Goal: Task Accomplishment & Management: Use online tool/utility

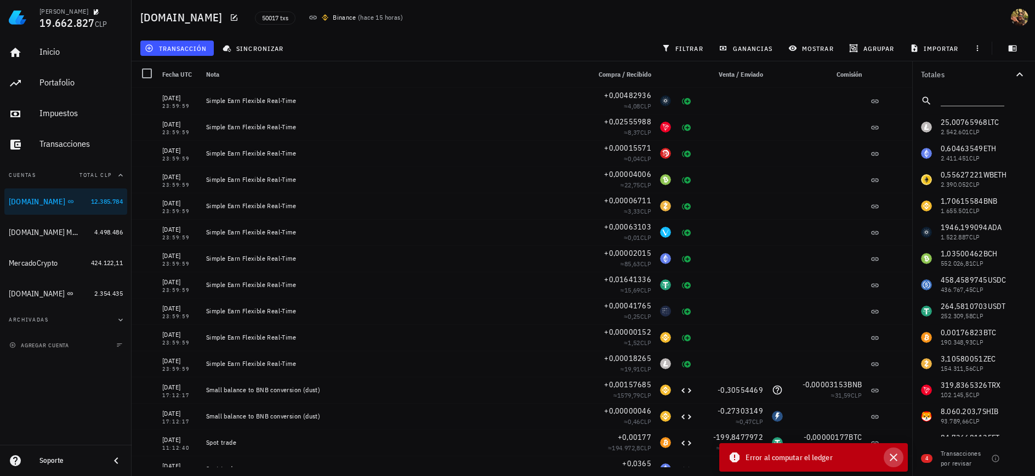
click at [894, 458] on icon "button" at bounding box center [894, 458] width 8 height 8
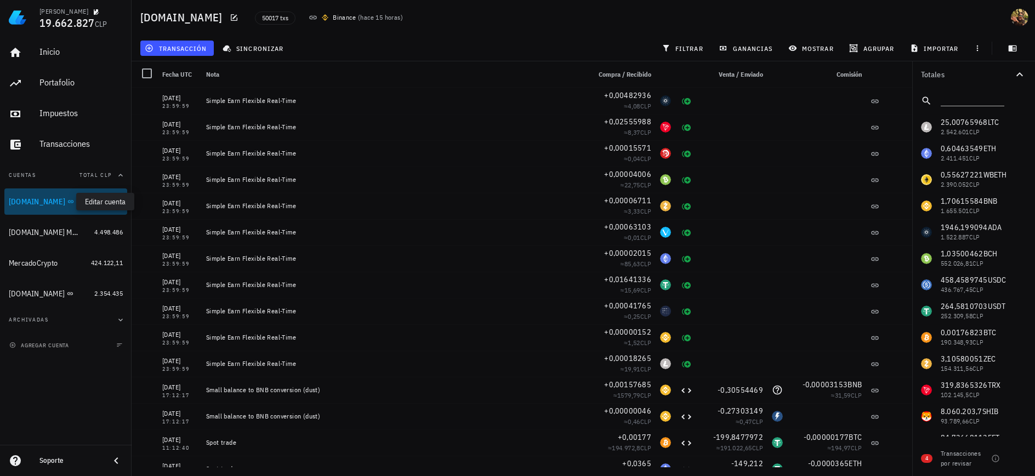
click at [78, 202] on icon "button" at bounding box center [81, 201] width 7 height 7
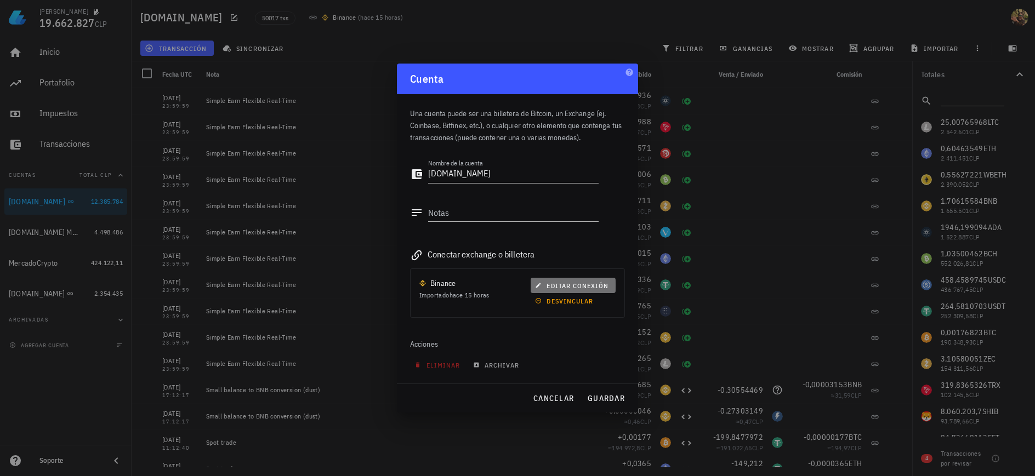
click at [579, 288] on span "editar conexión" at bounding box center [572, 286] width 71 height 8
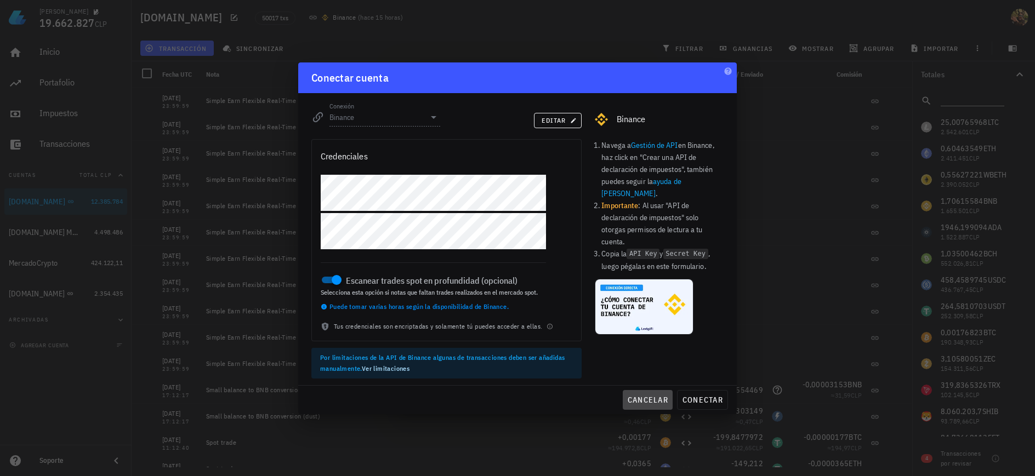
click at [643, 400] on span "cancelar" at bounding box center [647, 400] width 41 height 10
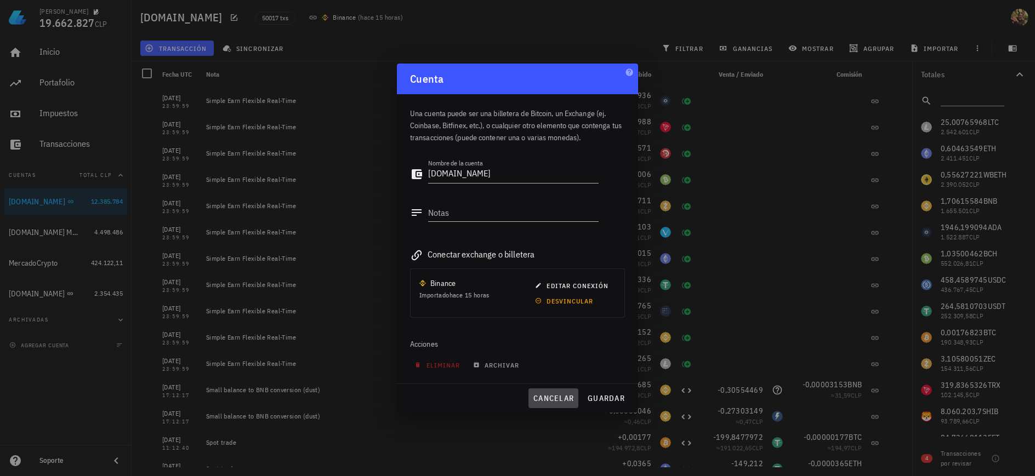
drag, startPoint x: 569, startPoint y: 394, endPoint x: 558, endPoint y: 359, distance: 36.8
click at [569, 394] on span "cancelar" at bounding box center [553, 399] width 41 height 10
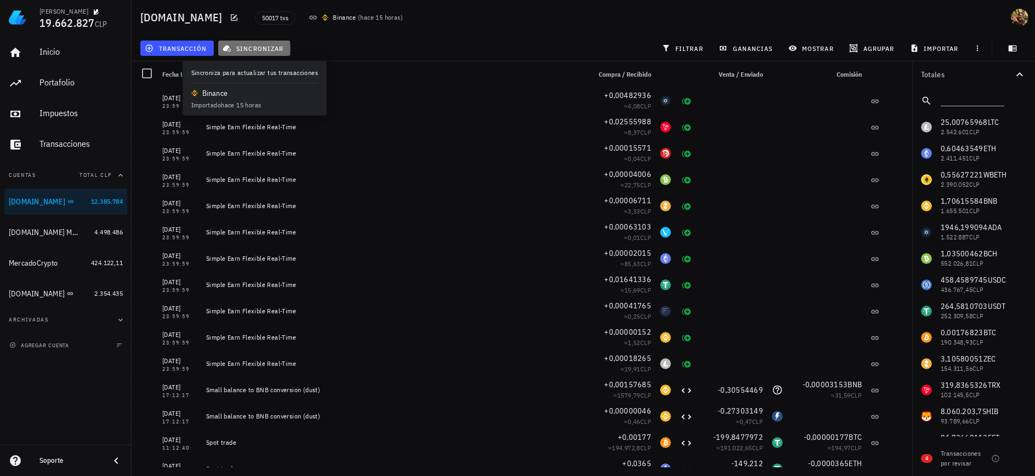
click at [252, 41] on button "sincronizar" at bounding box center [254, 48] width 72 height 15
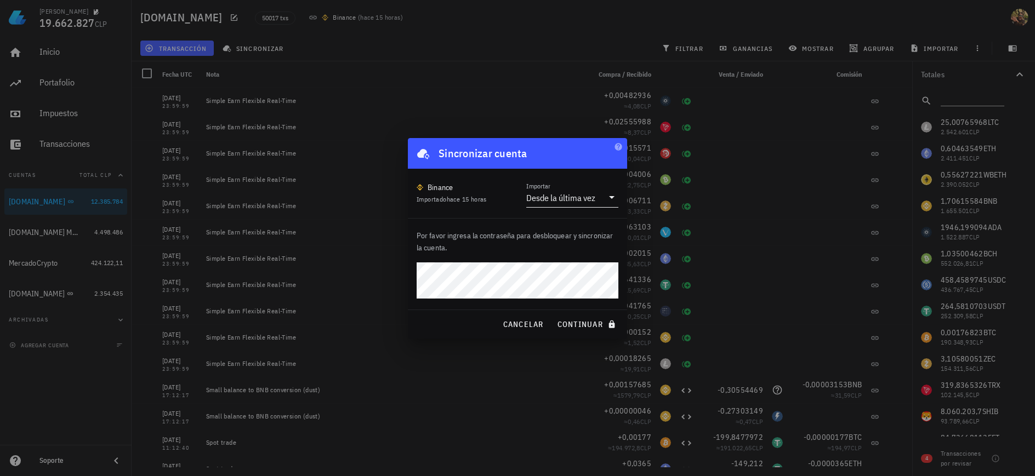
click at [562, 202] on div "Desde la última vez" at bounding box center [560, 197] width 69 height 11
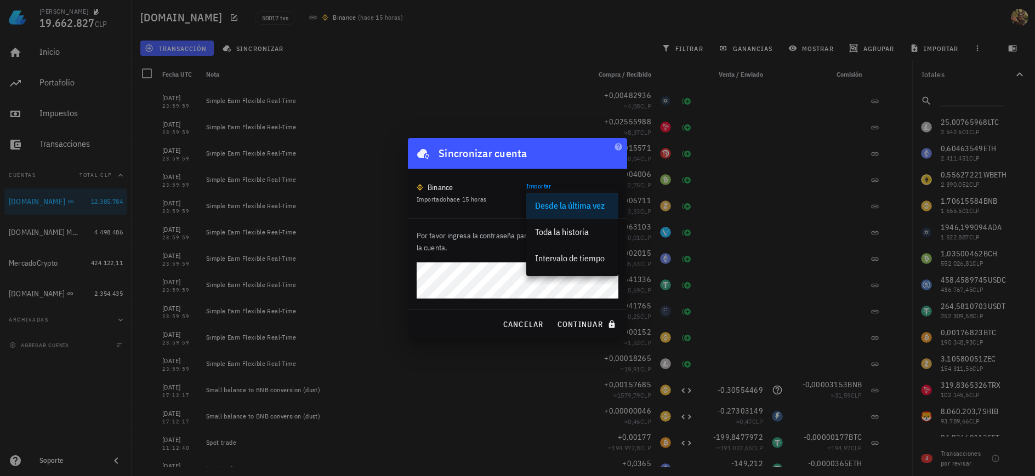
click at [575, 258] on div "Intervalo de tiempo" at bounding box center [572, 258] width 75 height 10
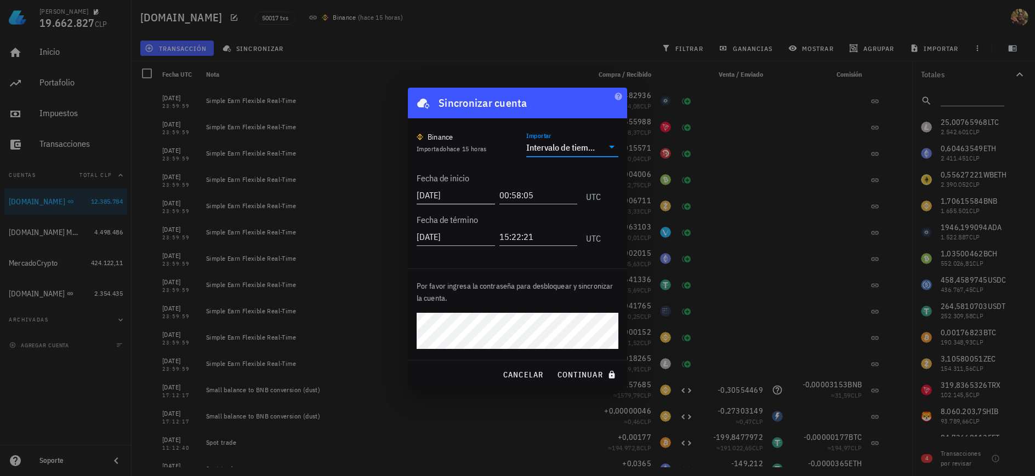
click at [446, 187] on input "[DATE]" at bounding box center [456, 195] width 78 height 18
click at [465, 194] on input "[DATE]" at bounding box center [457, 195] width 81 height 18
click at [436, 195] on input "[DATE]" at bounding box center [457, 195] width 81 height 18
click at [447, 193] on input "[DATE]" at bounding box center [457, 195] width 81 height 18
type input "[DATE]"
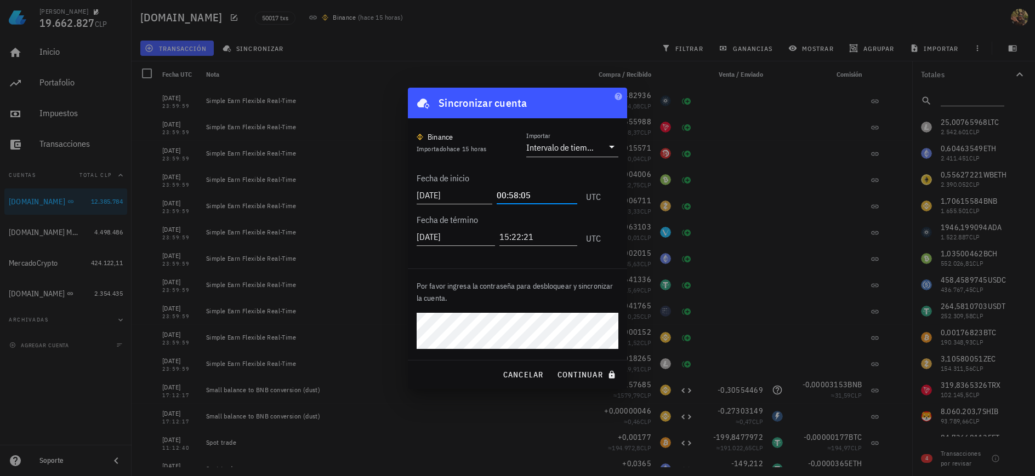
drag, startPoint x: 511, startPoint y: 197, endPoint x: 496, endPoint y: 194, distance: 15.3
click at [497, 194] on input "00:58:05" at bounding box center [537, 195] width 81 height 18
type input "23:50:30"
click at [454, 236] on input "[DATE]" at bounding box center [456, 237] width 78 height 18
type input "[DATE]"
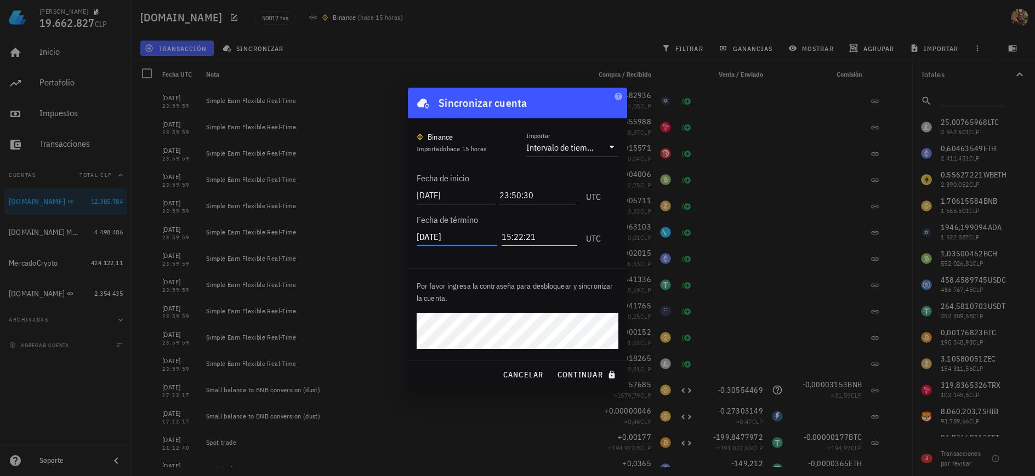
click at [502, 238] on input "15:22:21" at bounding box center [540, 237] width 76 height 18
type input "12:00:00"
click at [575, 376] on span "continuar" at bounding box center [587, 375] width 61 height 10
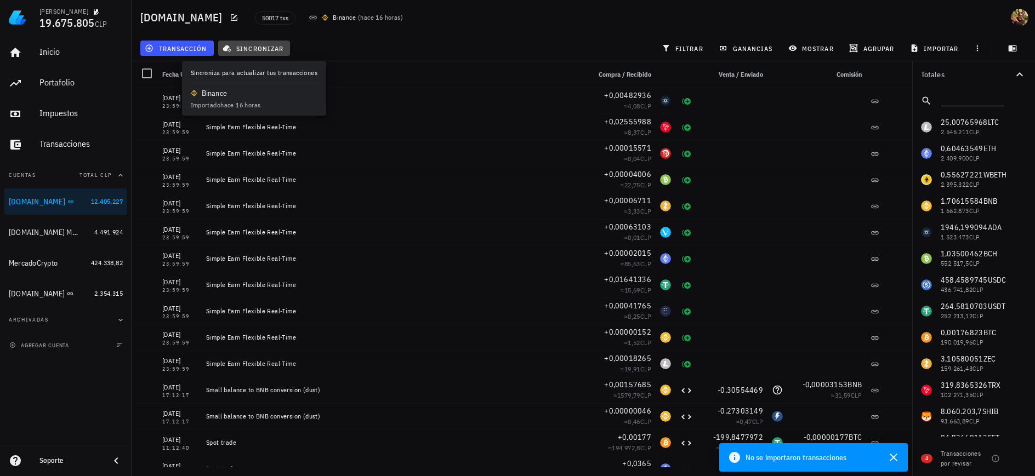
click at [262, 51] on span "sincronizar" at bounding box center [254, 48] width 59 height 9
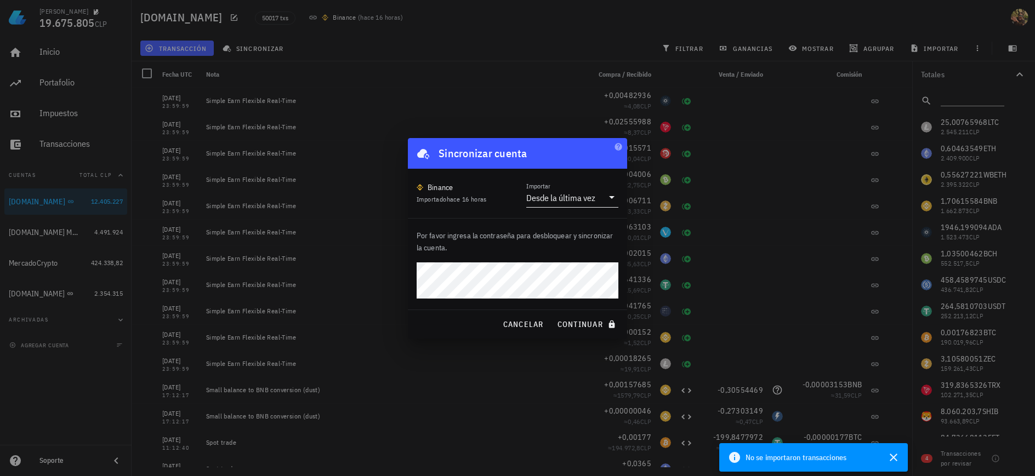
click at [601, 197] on input "Importar" at bounding box center [600, 198] width 5 height 18
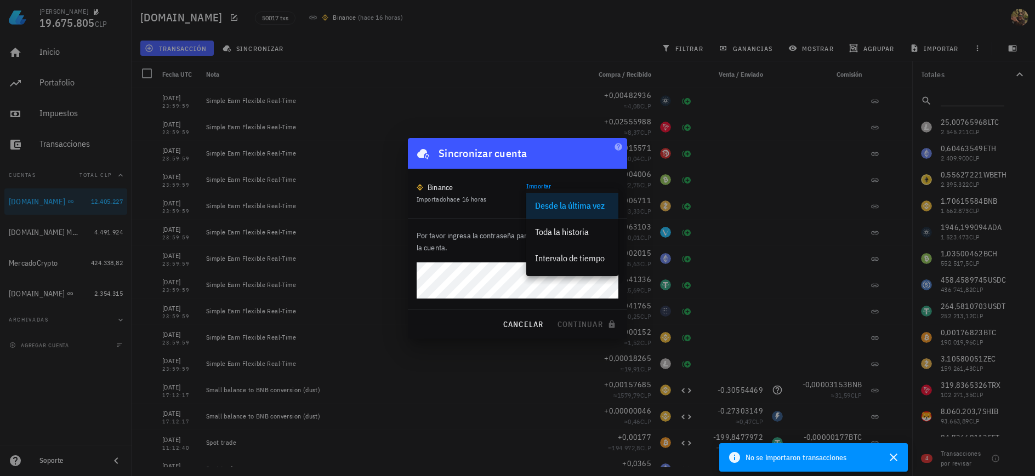
click at [590, 255] on div "Intervalo de tiempo" at bounding box center [572, 258] width 75 height 10
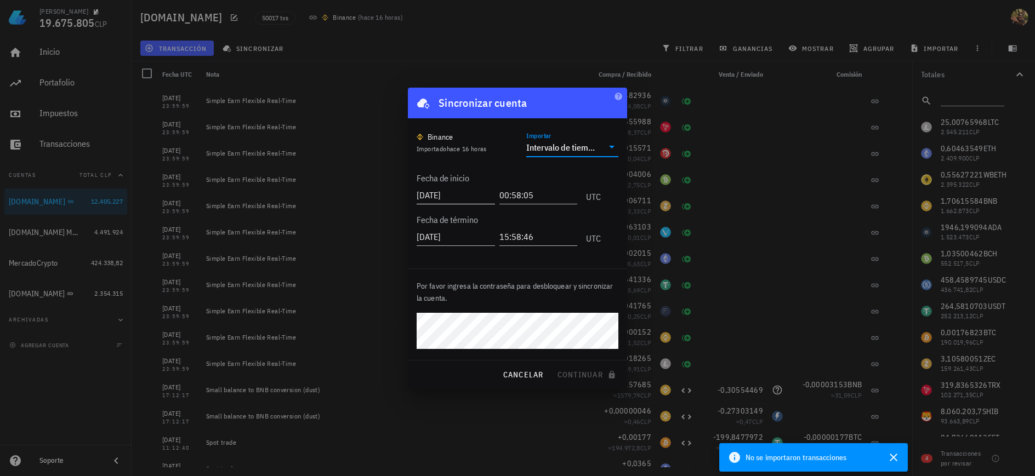
click at [452, 194] on input "[DATE]" at bounding box center [456, 195] width 78 height 18
type input "[DATE]"
type input "23:59:00"
click at [595, 372] on span "continuar" at bounding box center [587, 375] width 61 height 10
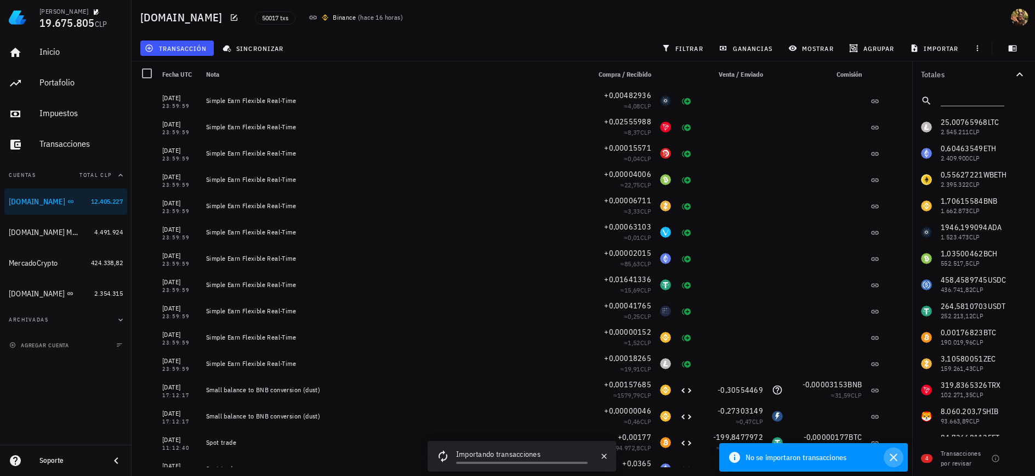
click at [897, 454] on icon "button" at bounding box center [893, 457] width 13 height 13
